Goal: Information Seeking & Learning: Learn about a topic

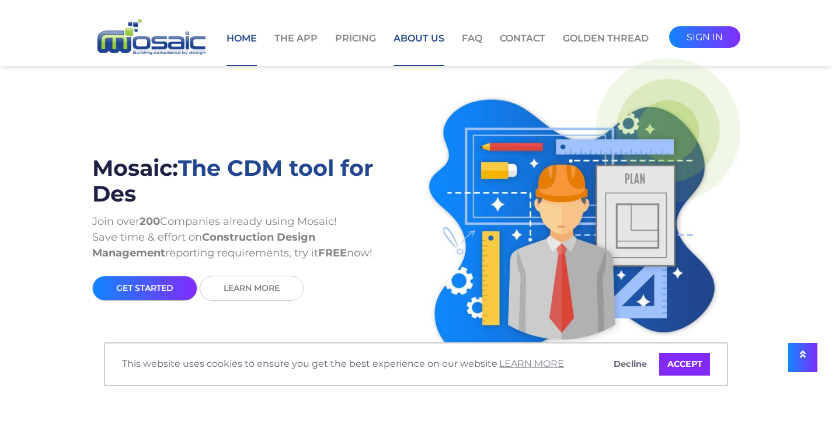
click at [419, 39] on link "About Us" at bounding box center [418, 49] width 51 height 34
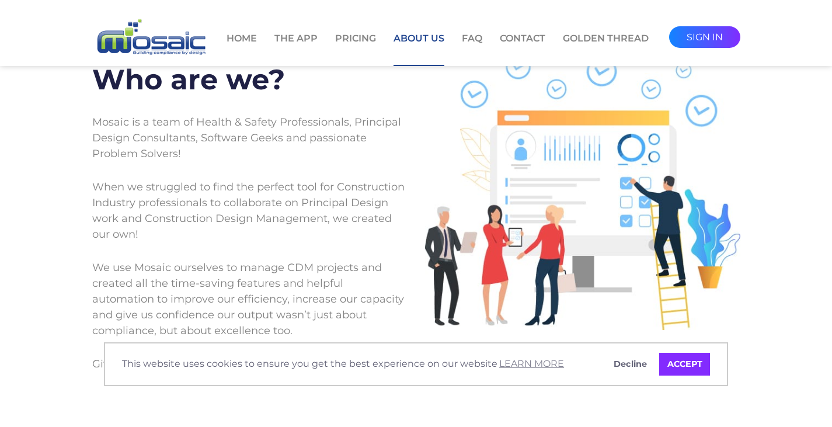
scroll to position [58, 0]
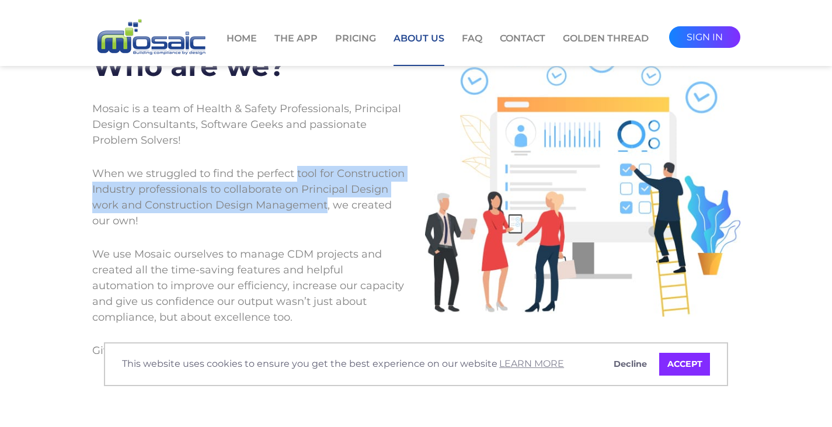
drag, startPoint x: 297, startPoint y: 172, endPoint x: 326, endPoint y: 202, distance: 42.1
click at [326, 202] on p "When we struggled to find the perfect tool for Construction Industry profession…" at bounding box center [249, 197] width 315 height 81
copy p "tool for Construction Industry professionals to collaborate on Principal Design…"
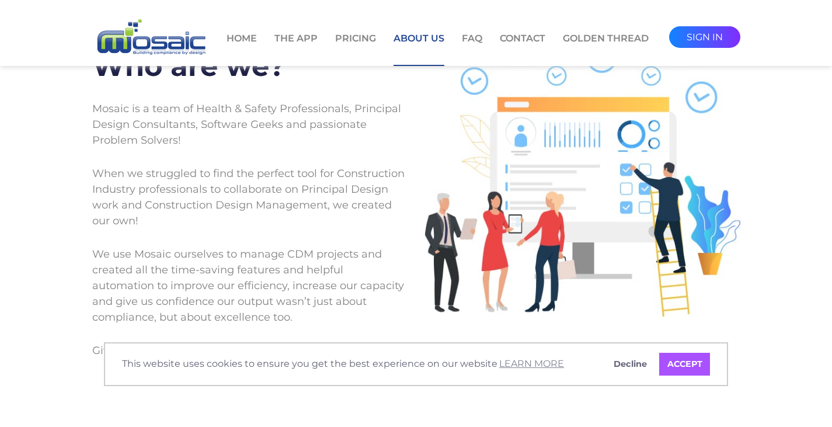
click at [691, 357] on link "ACCEPT" at bounding box center [684, 364] width 51 height 23
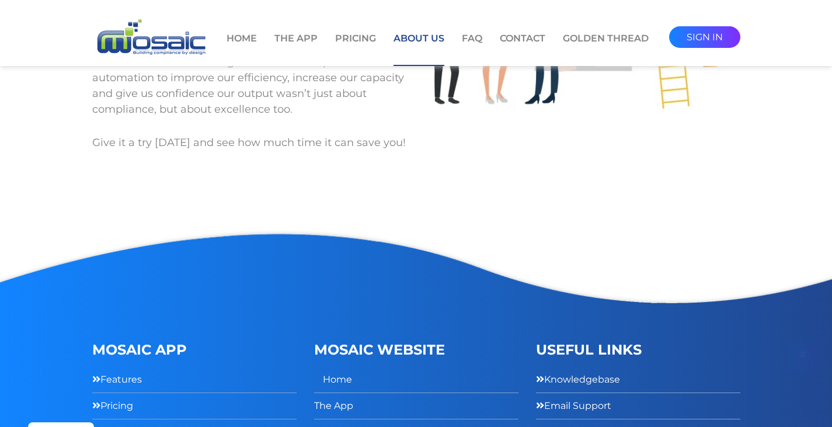
scroll to position [350, 0]
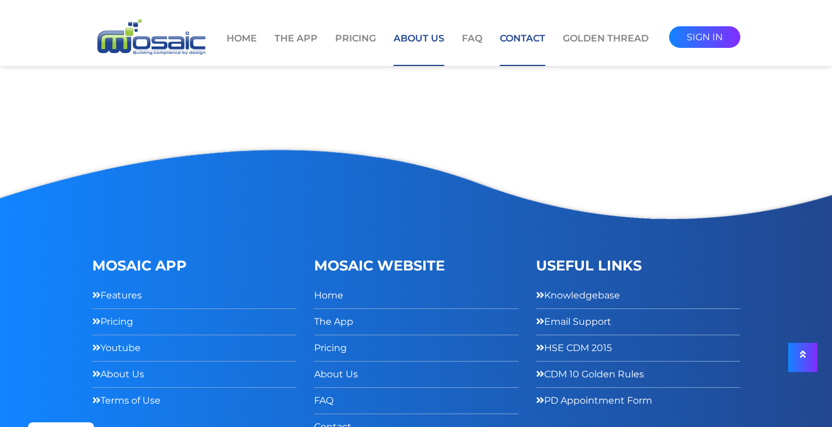
click at [525, 37] on link "Contact" at bounding box center [523, 49] width 46 height 34
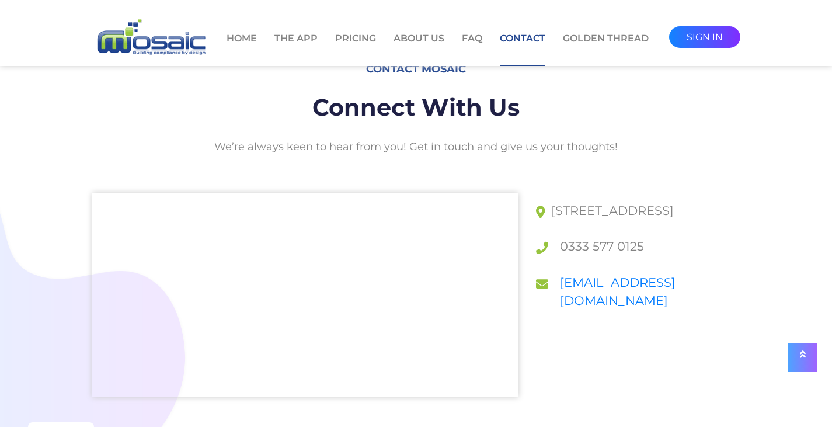
scroll to position [58, 0]
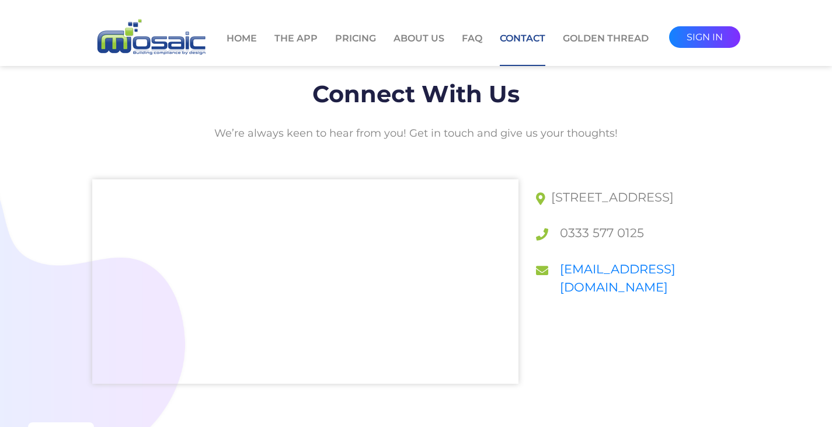
drag, startPoint x: 701, startPoint y: 196, endPoint x: 661, endPoint y: 214, distance: 43.9
click at [661, 214] on p "Suite 2, Gateway House, Styal Road, Manchester, M22 5WY" at bounding box center [605, 197] width 138 height 36
drag, startPoint x: 652, startPoint y: 214, endPoint x: 699, endPoint y: 260, distance: 66.1
click at [699, 260] on div "Suite 2, Gateway House, Styal Road, Manchester, M22 5WY 0333 577 0125 support@m…" at bounding box center [638, 242] width 204 height 126
click at [311, 40] on link "The App" at bounding box center [295, 49] width 43 height 34
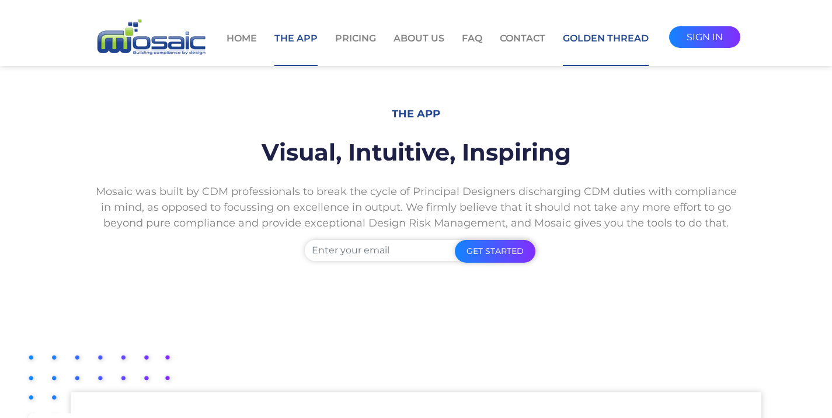
click at [613, 39] on link "Golden Thread" at bounding box center [606, 49] width 86 height 34
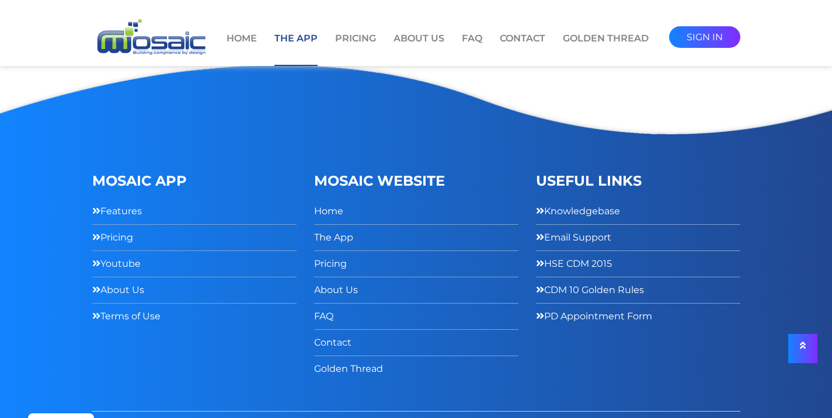
scroll to position [2260, 0]
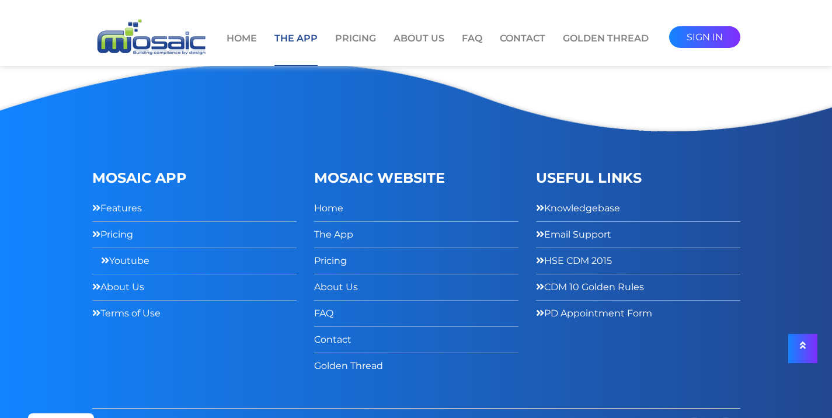
click at [137, 252] on link "Youtube" at bounding box center [125, 260] width 48 height 17
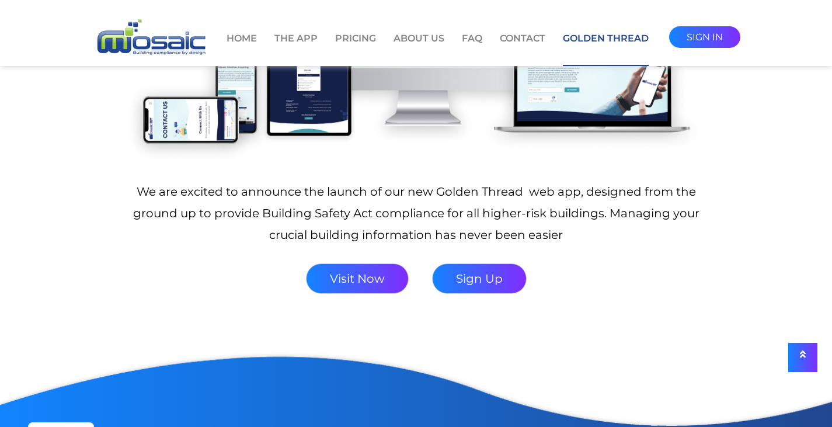
scroll to position [350, 0]
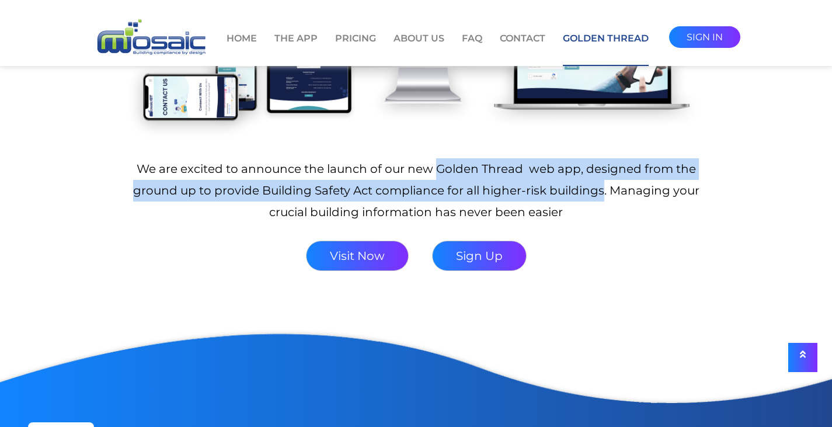
drag, startPoint x: 437, startPoint y: 169, endPoint x: 602, endPoint y: 187, distance: 166.3
click at [602, 187] on p "We are excited to announce the launch of our new Golden Thread web app, designe…" at bounding box center [416, 190] width 581 height 65
copy p "Golden Thread web app, designed from the ground up to provide Building Safety A…"
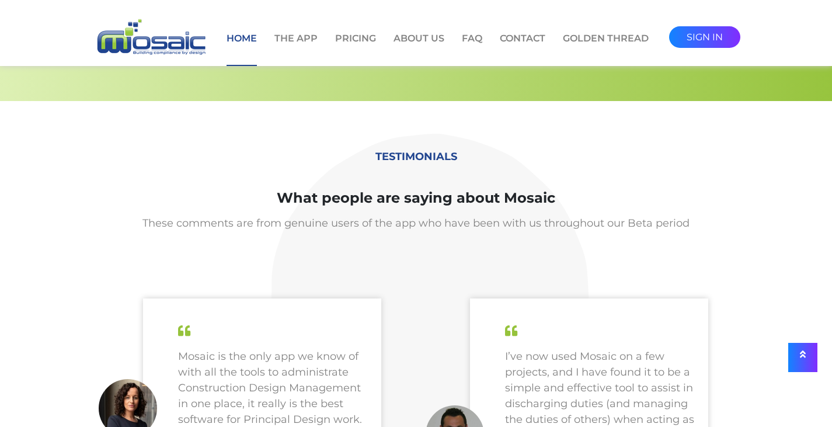
scroll to position [3037, 0]
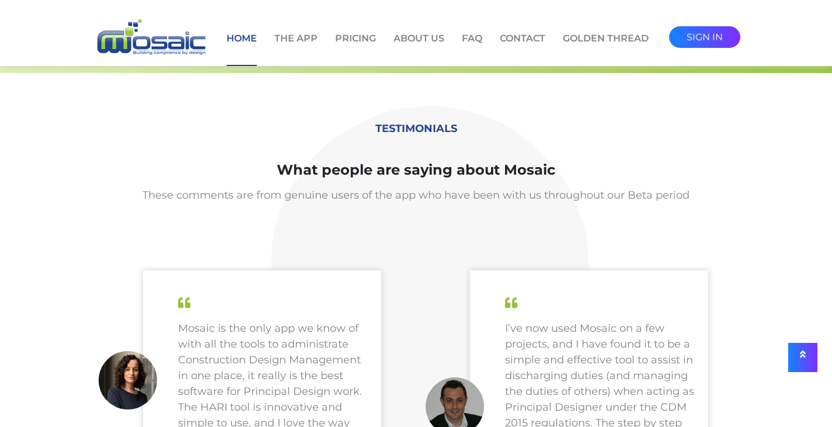
click at [423, 126] on h6 "testimonials" at bounding box center [416, 129] width 648 height 30
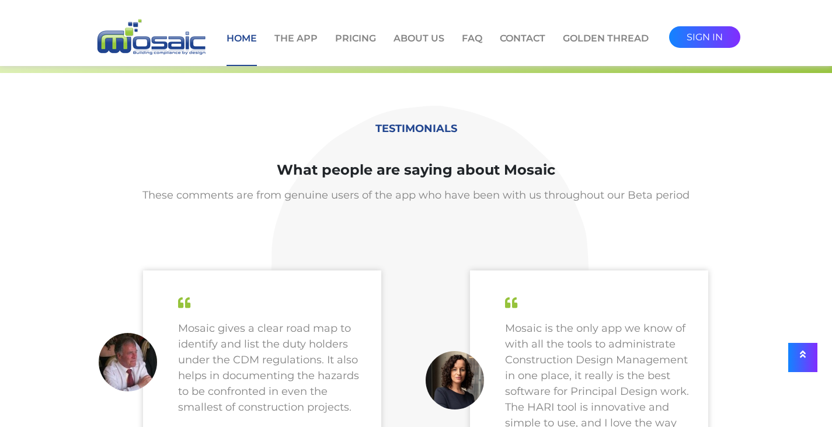
click at [244, 20] on li "Home" at bounding box center [242, 43] width 48 height 46
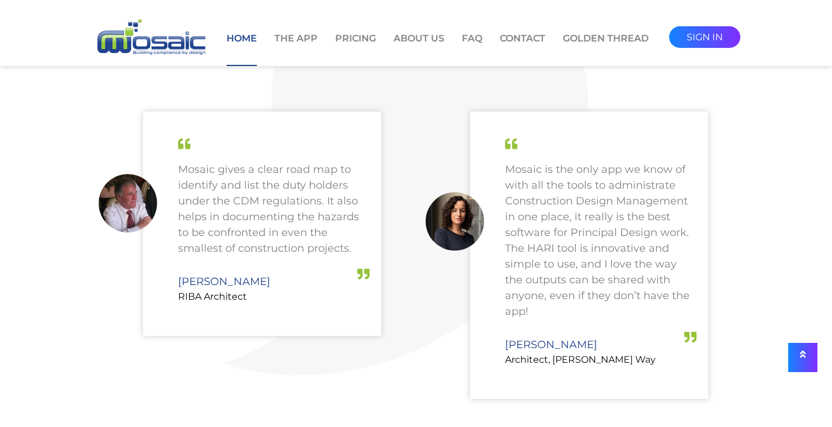
scroll to position [3165, 0]
